Goal: Complete application form

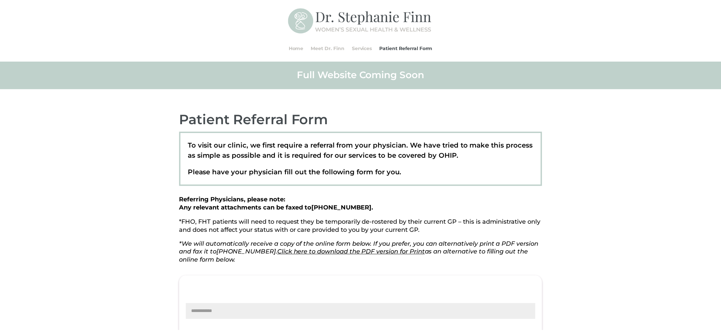
scroll to position [728, 0]
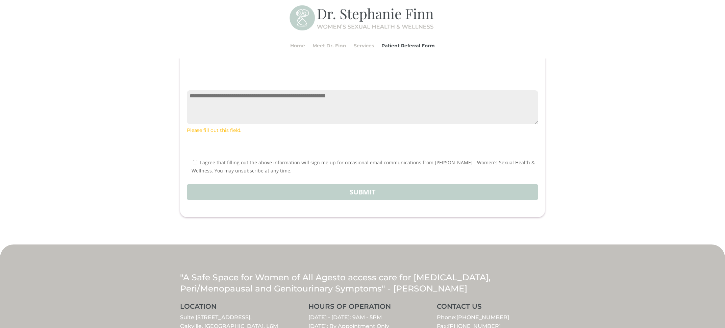
click at [289, 104] on textarea "Contact form" at bounding box center [362, 107] width 351 height 34
click at [271, 110] on textarea "Contact form" at bounding box center [362, 107] width 351 height 34
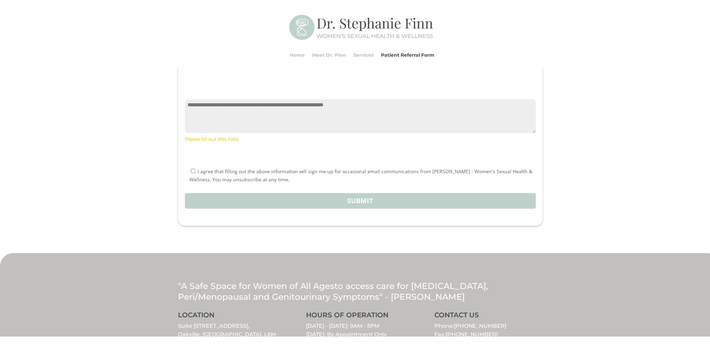
scroll to position [728, 0]
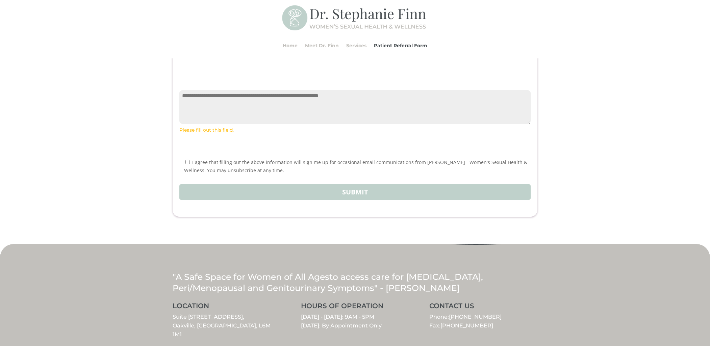
drag, startPoint x: 212, startPoint y: 103, endPoint x: 203, endPoint y: 105, distance: 9.0
click at [212, 103] on textarea "Contact form" at bounding box center [354, 107] width 351 height 34
type textarea "**********"
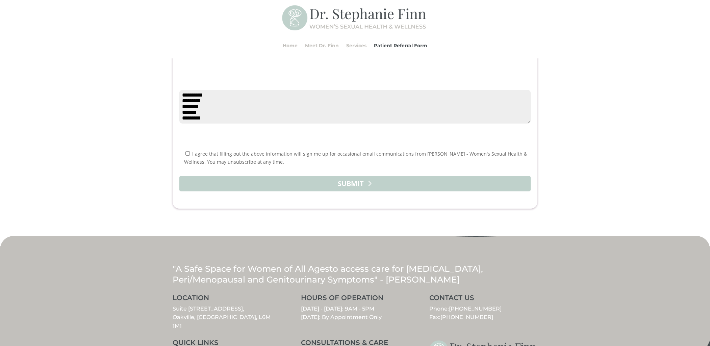
click at [329, 190] on button "Submit" at bounding box center [354, 184] width 351 height 16
click at [338, 191] on button "Submit" at bounding box center [354, 184] width 351 height 16
click at [478, 184] on button "Submit" at bounding box center [354, 184] width 351 height 16
click at [358, 190] on button "Submit" at bounding box center [354, 184] width 351 height 16
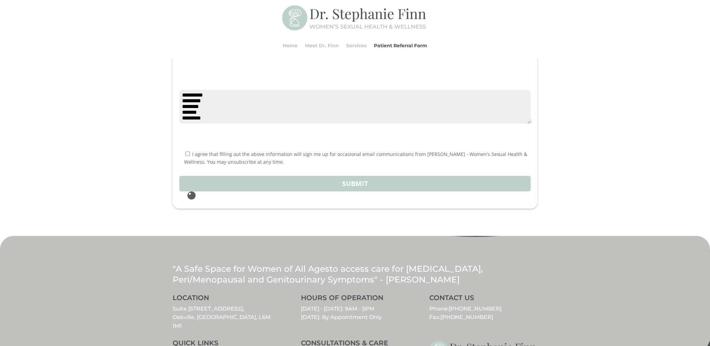
scroll to position [0, 0]
drag, startPoint x: 219, startPoint y: 126, endPoint x: 180, endPoint y: 87, distance: 55.0
click at [181, 87] on div "**********" at bounding box center [354, 104] width 351 height 60
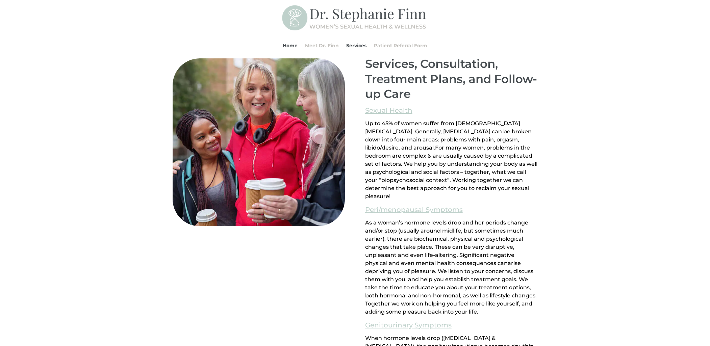
scroll to position [459, 0]
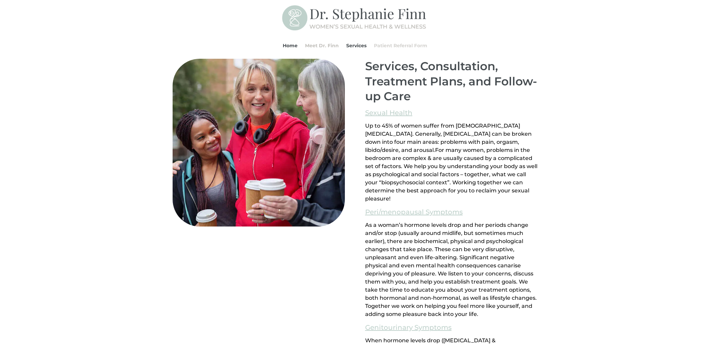
click at [411, 42] on link "Patient Referral Form" at bounding box center [400, 46] width 53 height 26
